Goal: Contribute content: Contribute content

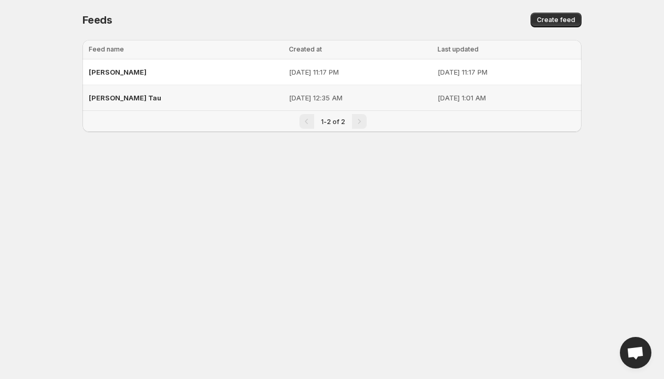
click at [137, 98] on div "[PERSON_NAME] Tau" at bounding box center [186, 97] width 194 height 19
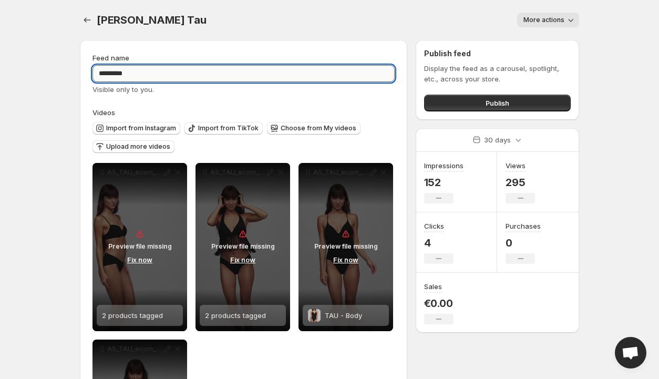
click at [145, 74] on input "*********" at bounding box center [243, 73] width 302 height 17
type input "*****"
click at [152, 143] on span "Upload more videos" at bounding box center [138, 146] width 64 height 8
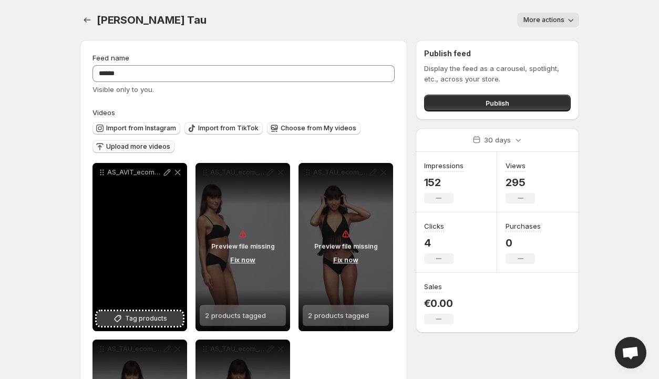
click at [132, 316] on span "Tag products" at bounding box center [146, 318] width 42 height 11
click at [140, 245] on div "AS_AVIT_ecom_3500380_ZWA_3500350_AW24" at bounding box center [139, 247] width 95 height 168
click at [165, 315] on div "AVIT - Top" at bounding box center [140, 315] width 86 height 21
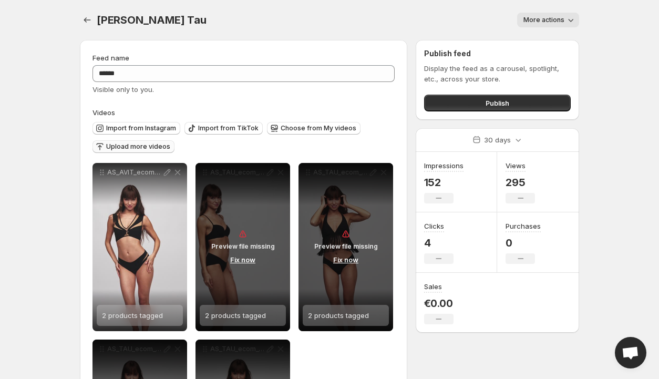
click at [142, 147] on span "Upload more videos" at bounding box center [138, 146] width 64 height 8
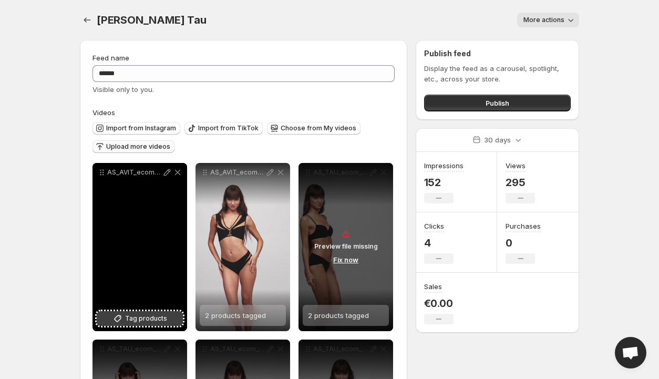
click at [135, 319] on span "Tag products" at bounding box center [146, 318] width 42 height 11
click at [139, 320] on span "Tag products" at bounding box center [146, 318] width 42 height 11
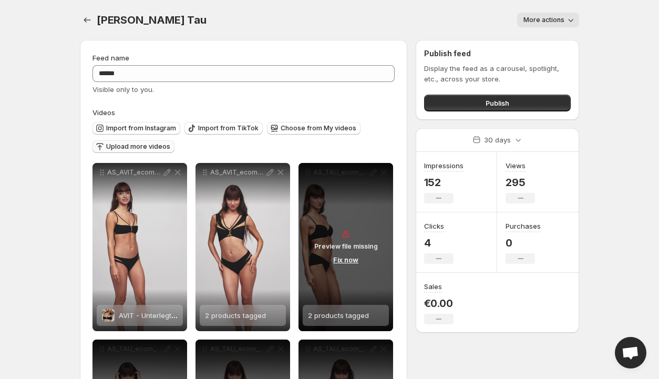
click at [148, 149] on span "Upload more videos" at bounding box center [138, 146] width 64 height 8
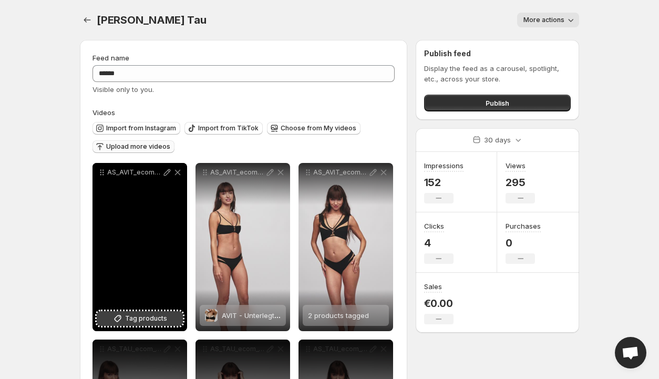
click at [149, 316] on span "Tag products" at bounding box center [146, 318] width 42 height 11
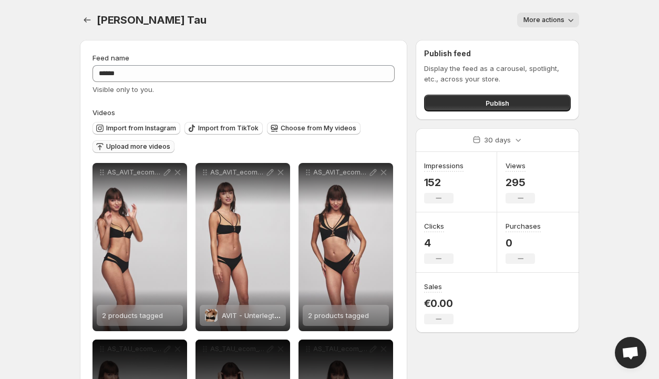
click at [146, 149] on span "Upload more videos" at bounding box center [138, 146] width 64 height 8
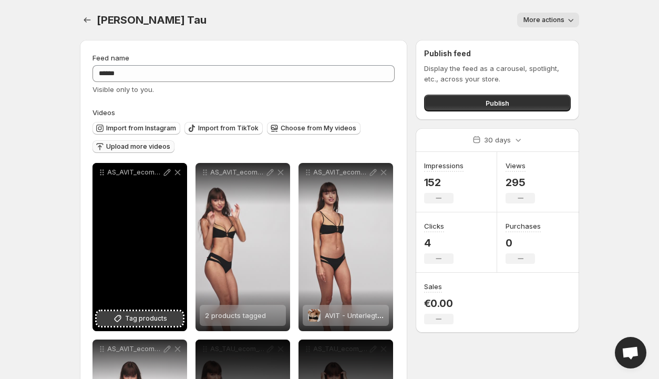
click at [140, 318] on span "Tag products" at bounding box center [146, 318] width 42 height 11
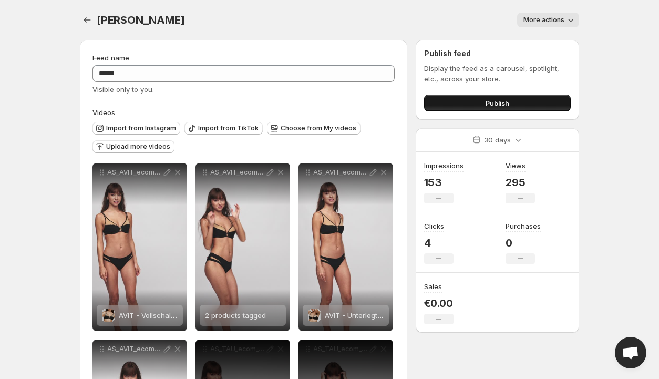
click at [515, 106] on button "Publish" at bounding box center [497, 103] width 147 height 17
